Goal: Task Accomplishment & Management: Manage account settings

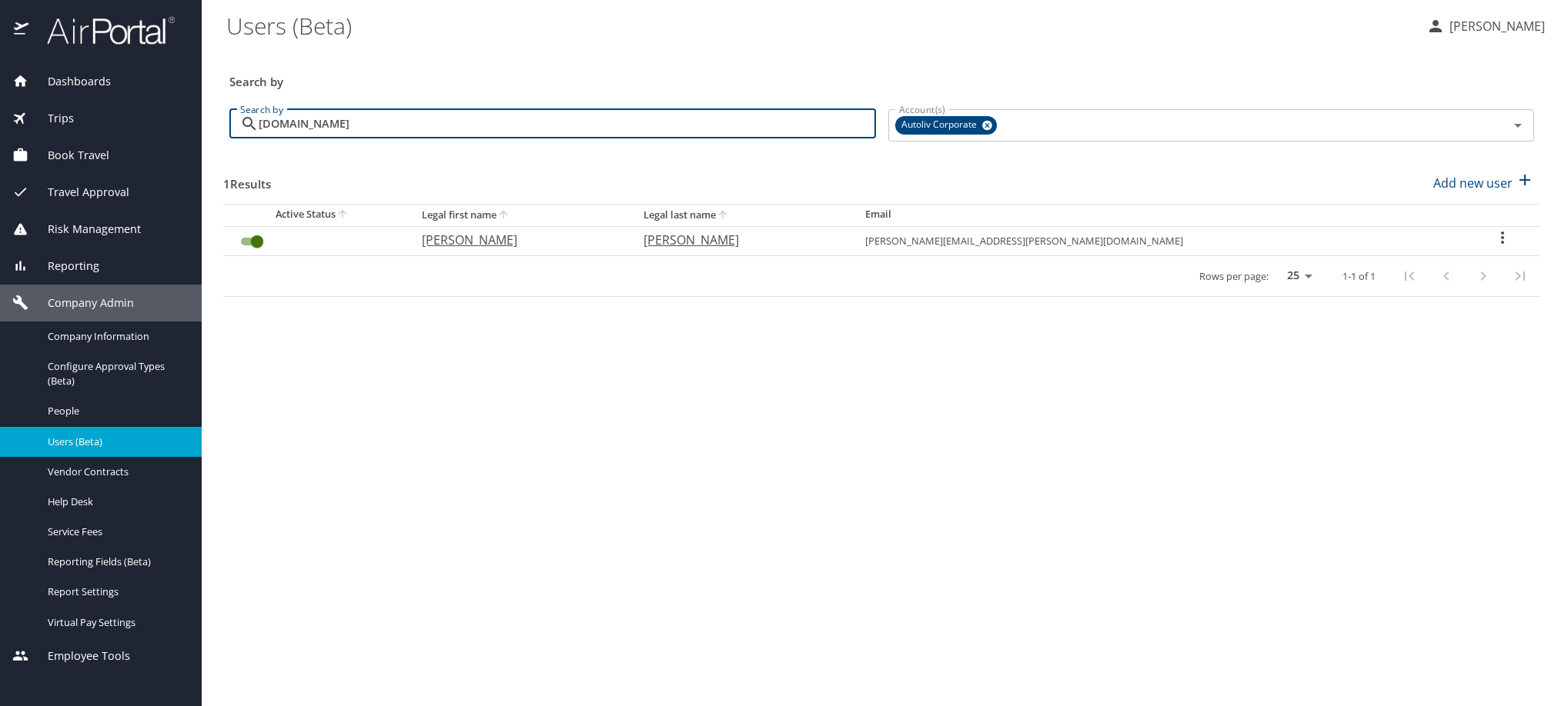
type input "[DOMAIN_NAME]"
click at [1493, 247] on icon "User Search Table" at bounding box center [1503, 238] width 19 height 19
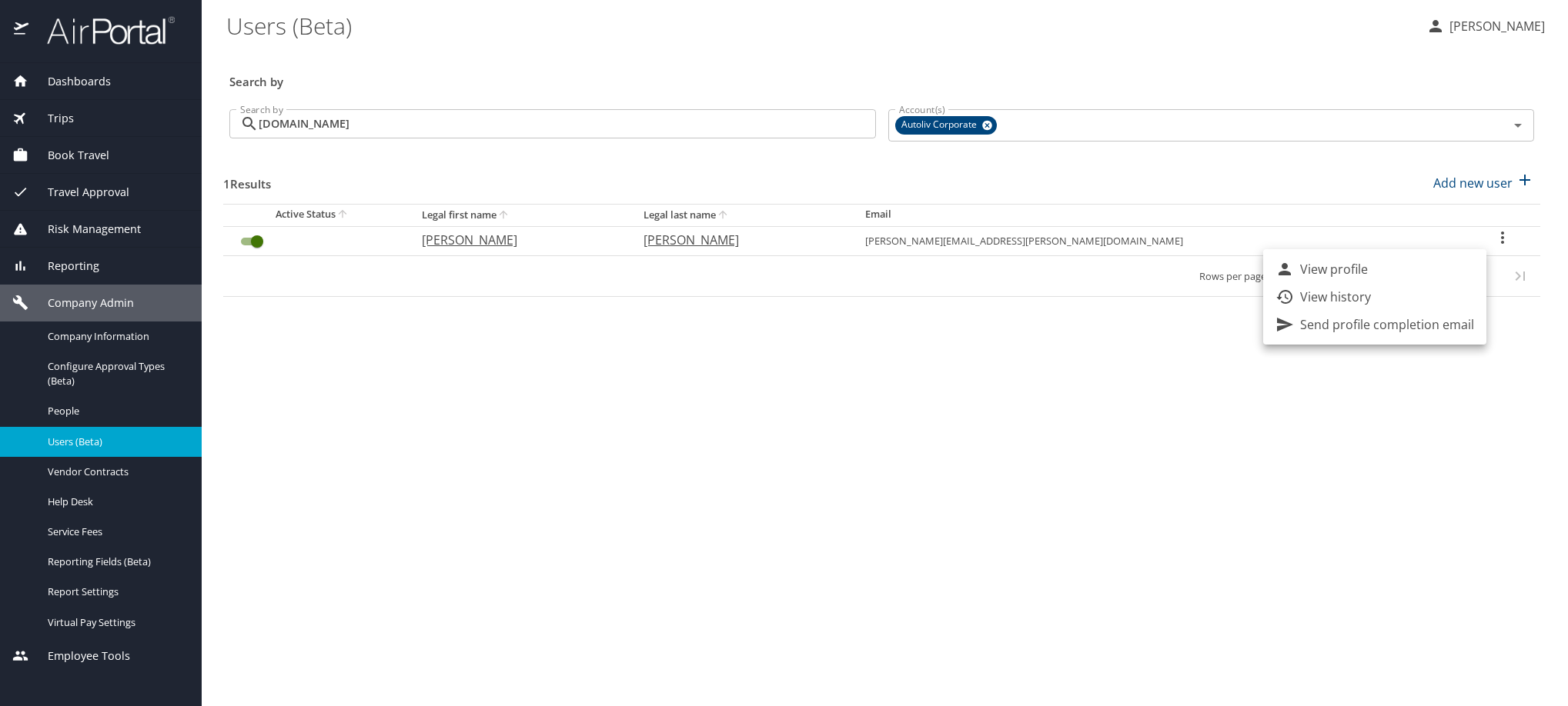
click at [1435, 281] on li "View profile" at bounding box center [1375, 269] width 224 height 28
select select "US"
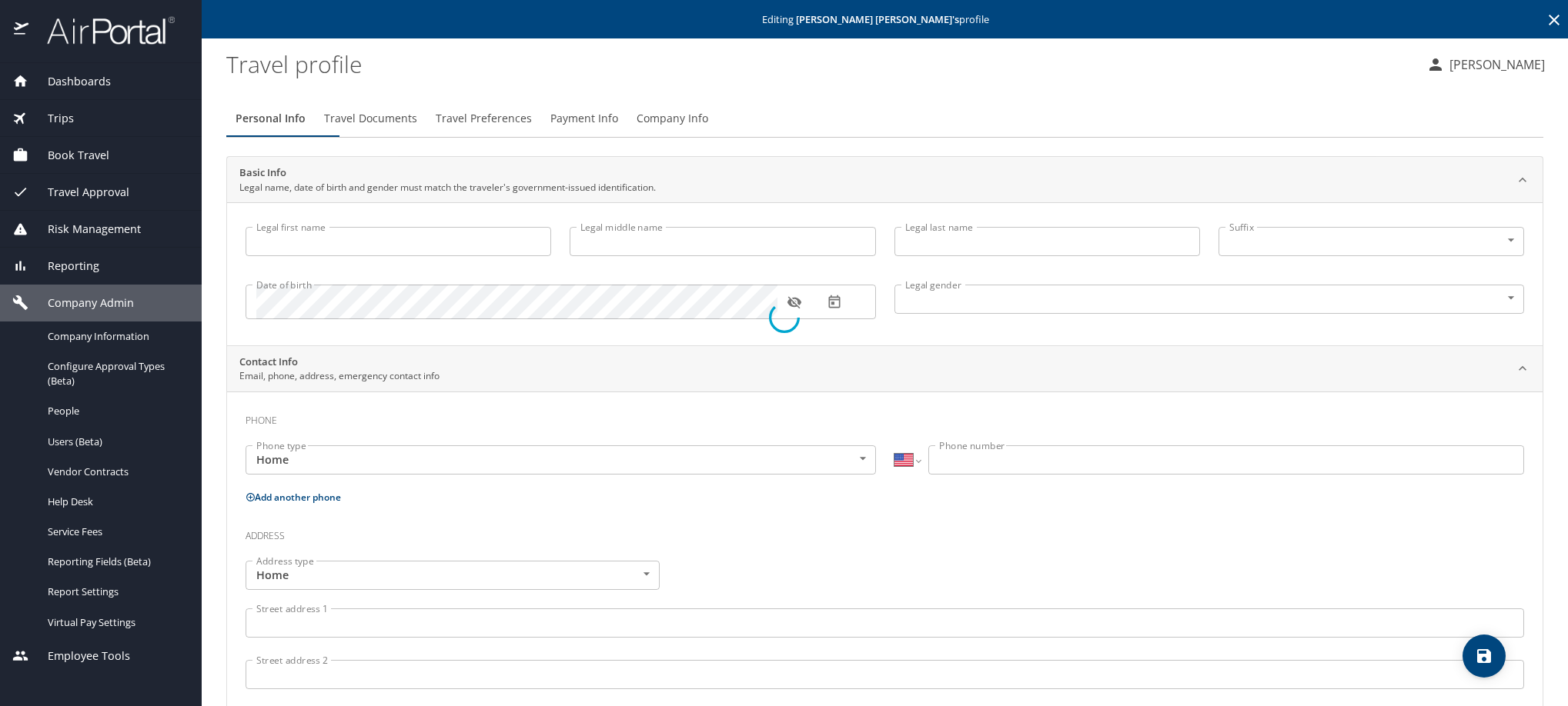
type input "[PERSON_NAME]"
type input "[DEMOGRAPHIC_DATA]"
select select "MX"
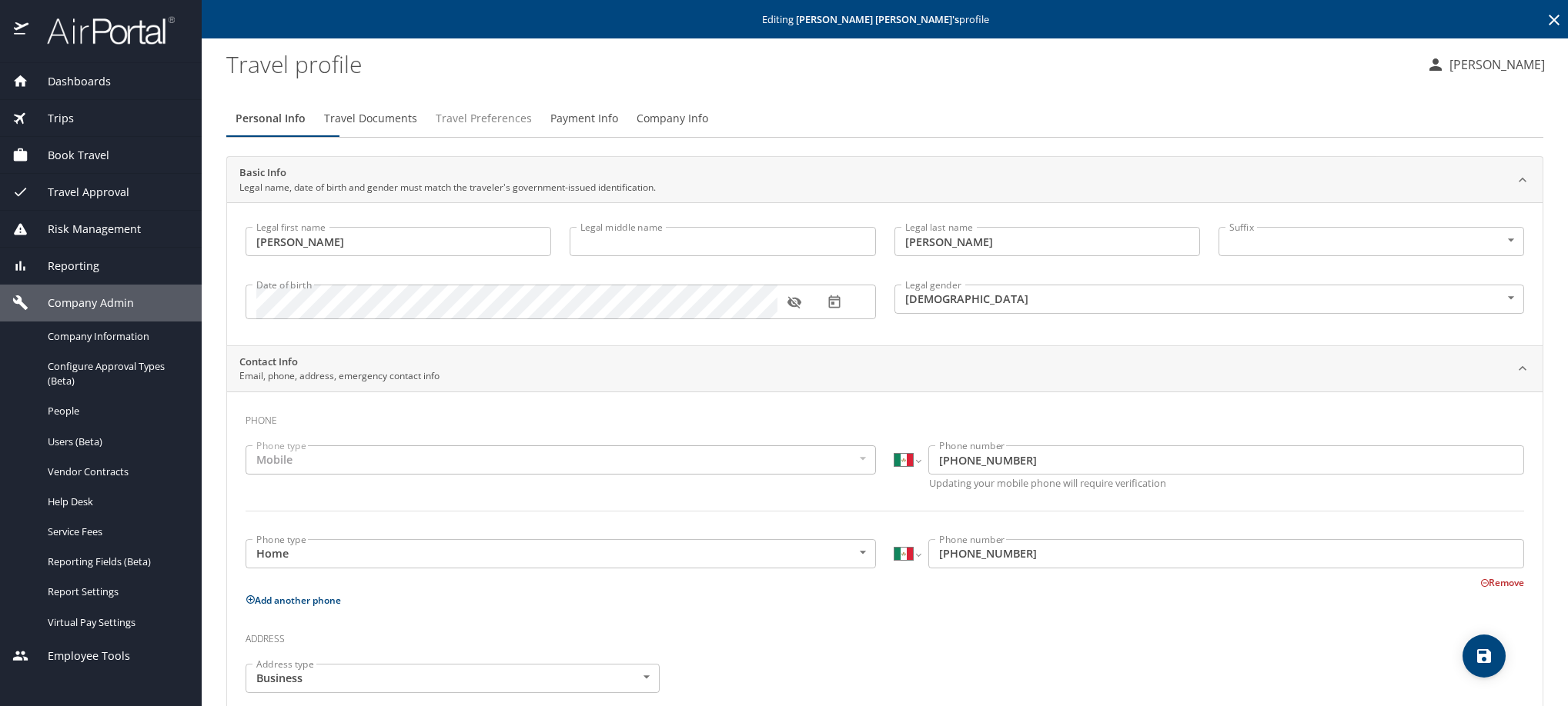
click at [532, 129] on span "Travel Preferences" at bounding box center [484, 118] width 96 height 20
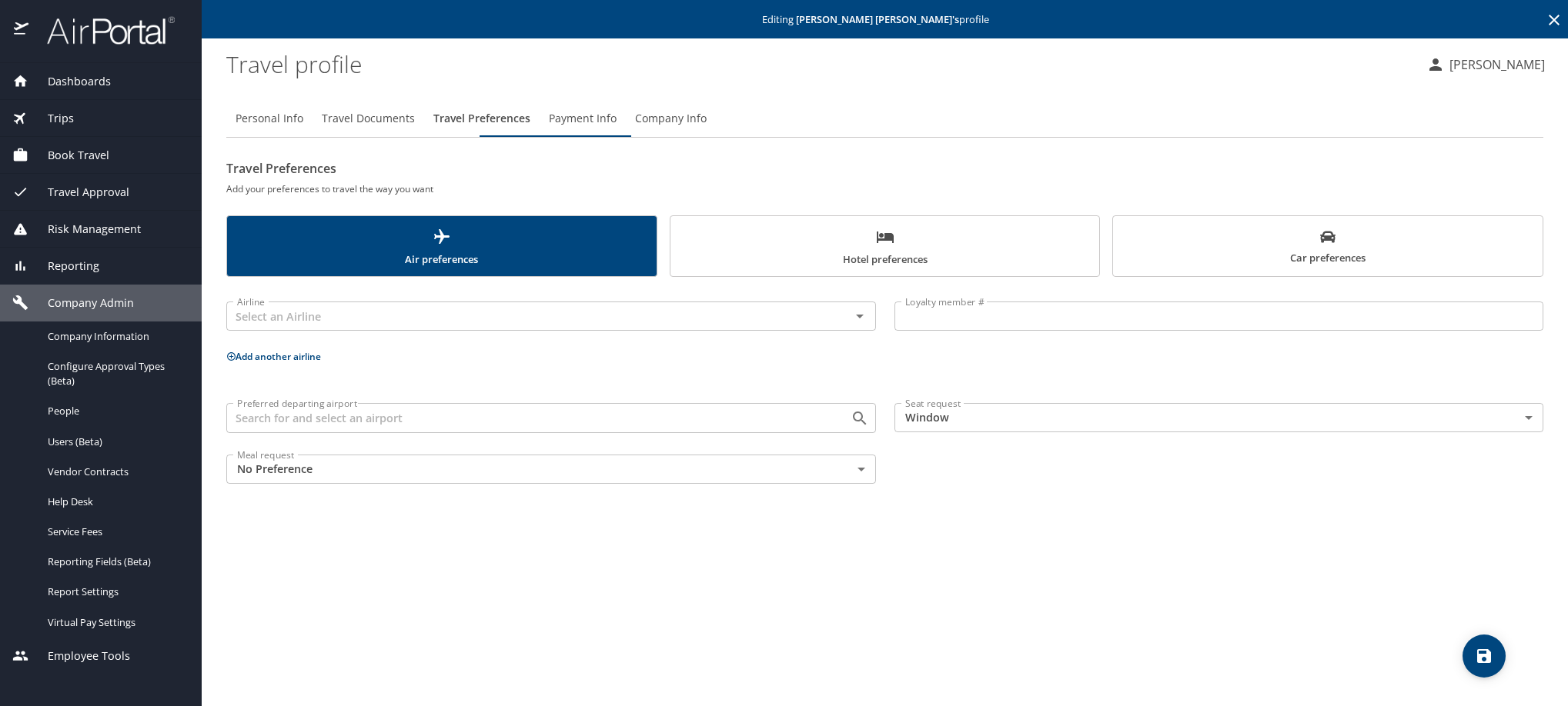
click at [617, 129] on span "Payment Info" at bounding box center [582, 118] width 68 height 20
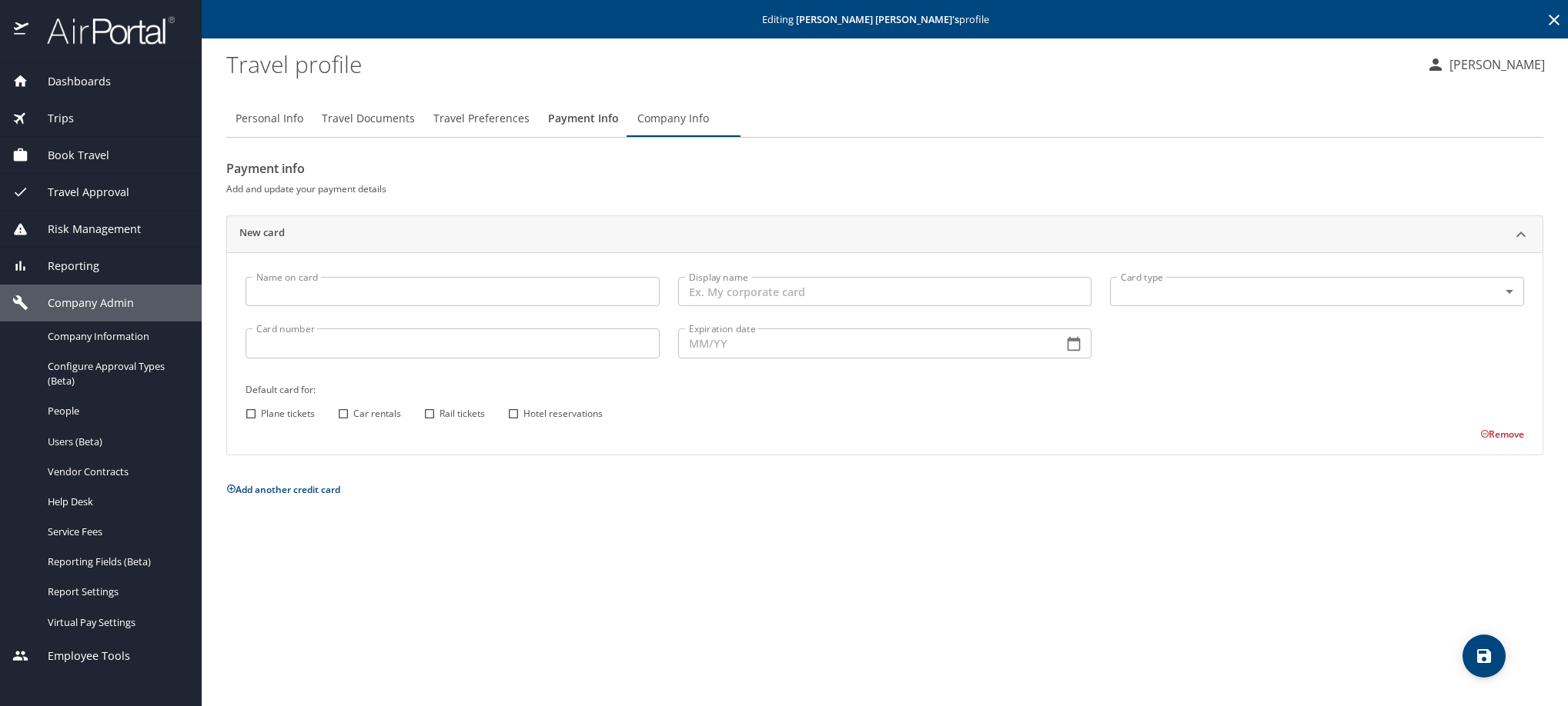
click at [1559, 28] on icon at bounding box center [1554, 20] width 19 height 19
